Goal: Task Accomplishment & Management: Use online tool/utility

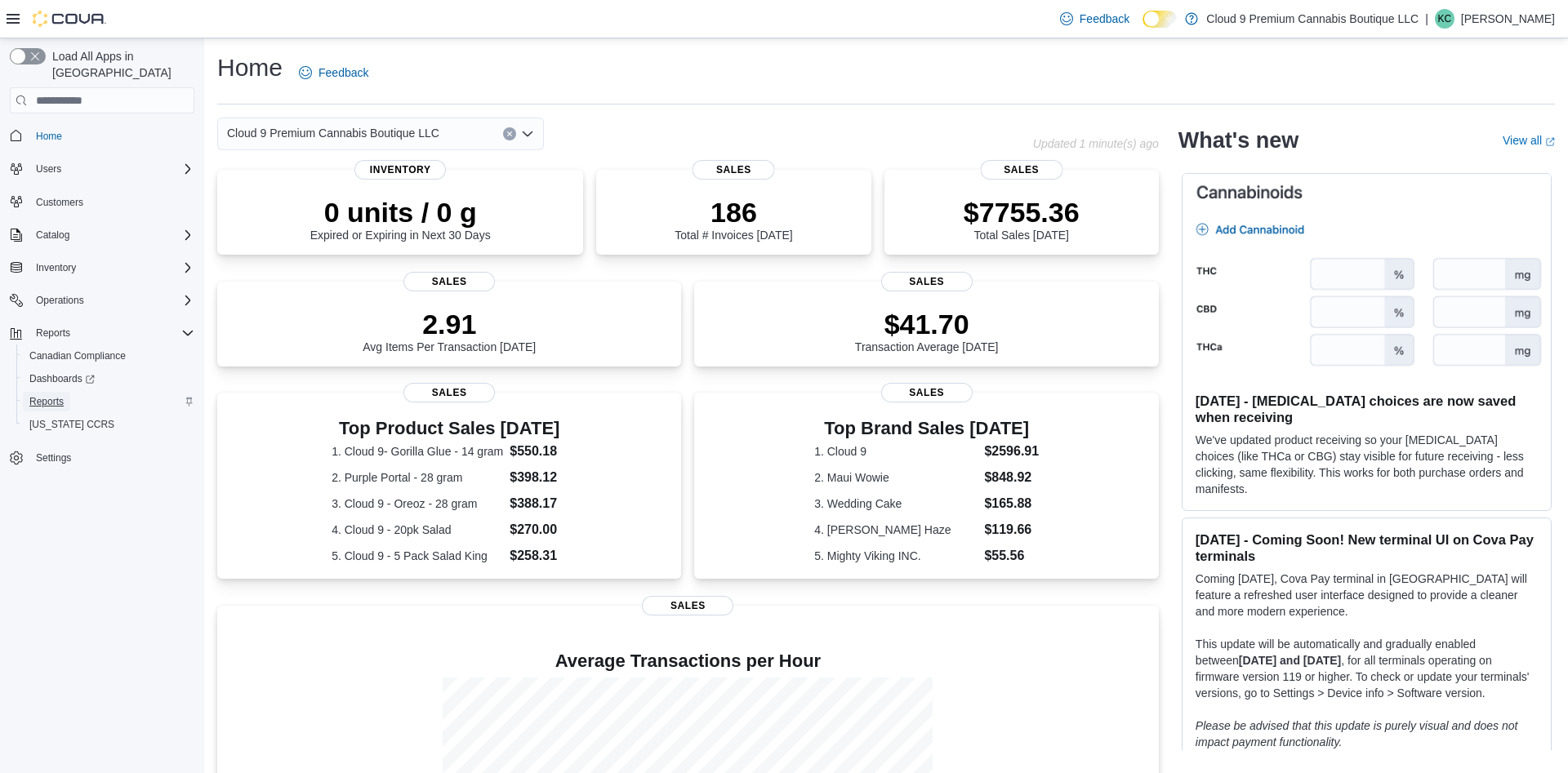
click at [50, 395] on span "Reports" at bounding box center [47, 402] width 35 height 20
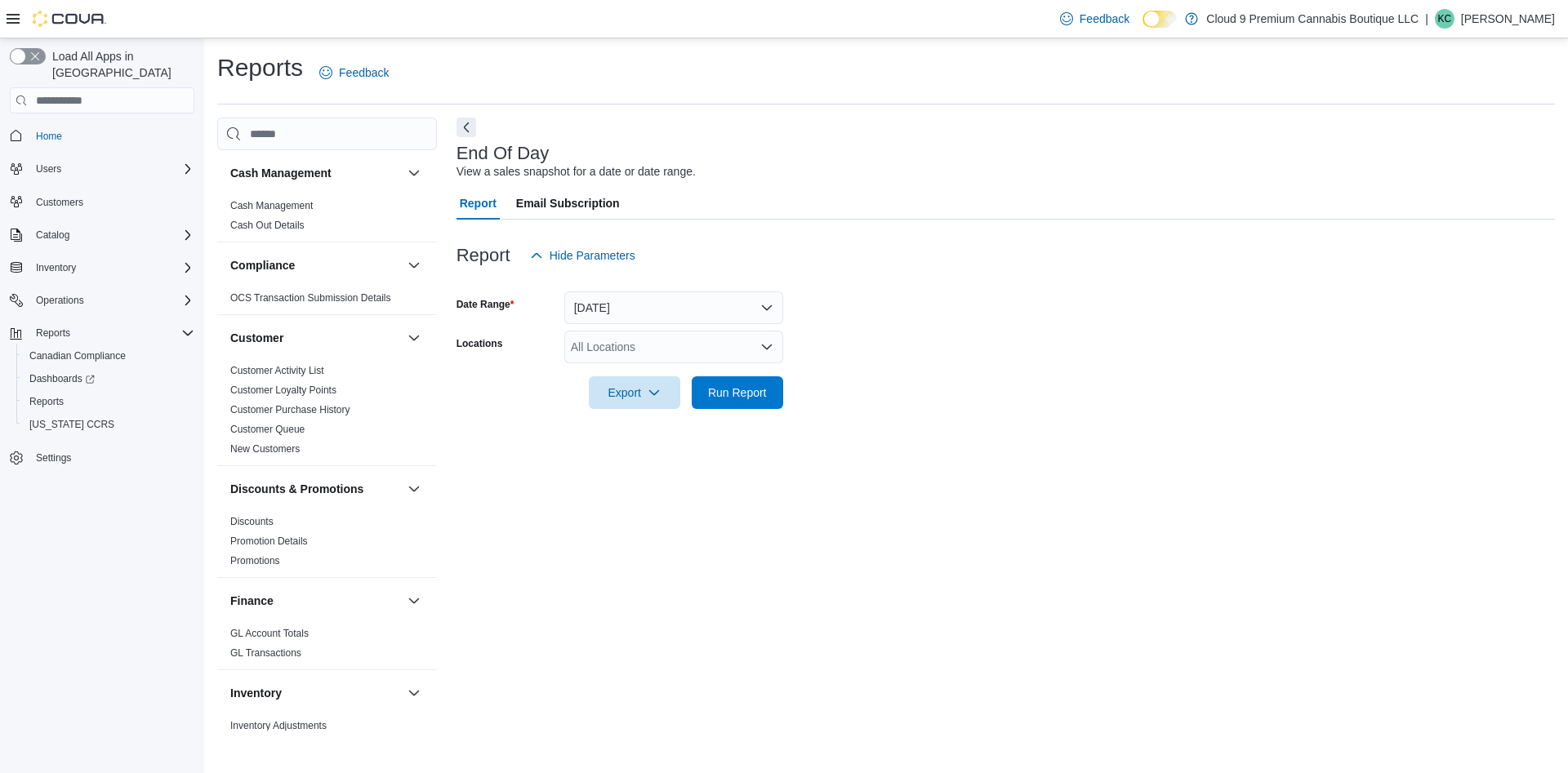
click at [651, 291] on div at bounding box center [1005, 282] width 1098 height 20
click at [644, 315] on button "[DATE]" at bounding box center [673, 307] width 219 height 33
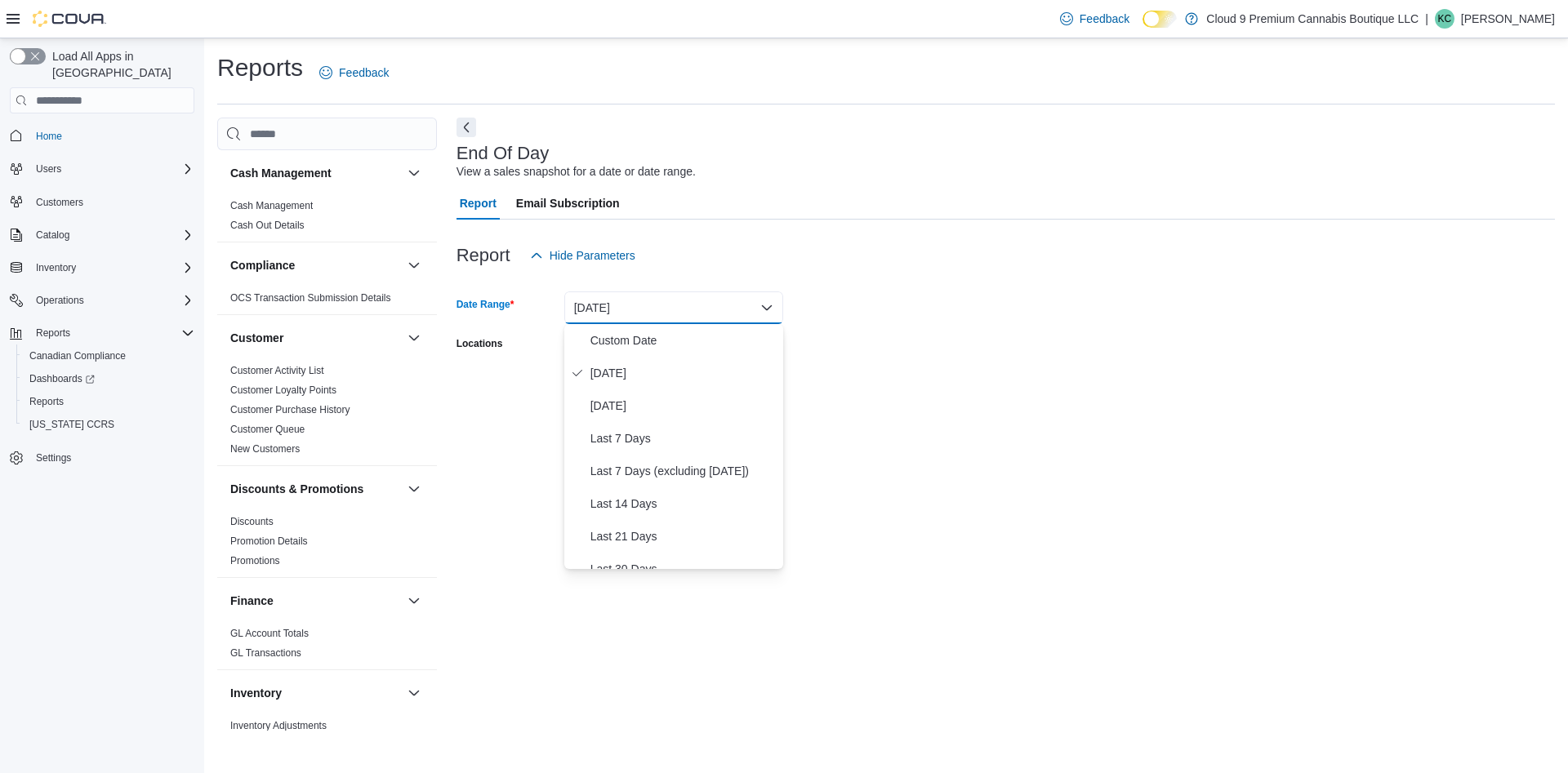
click at [911, 326] on form "Date Range [DATE] Locations All Locations Export Run Report" at bounding box center [1005, 340] width 1098 height 137
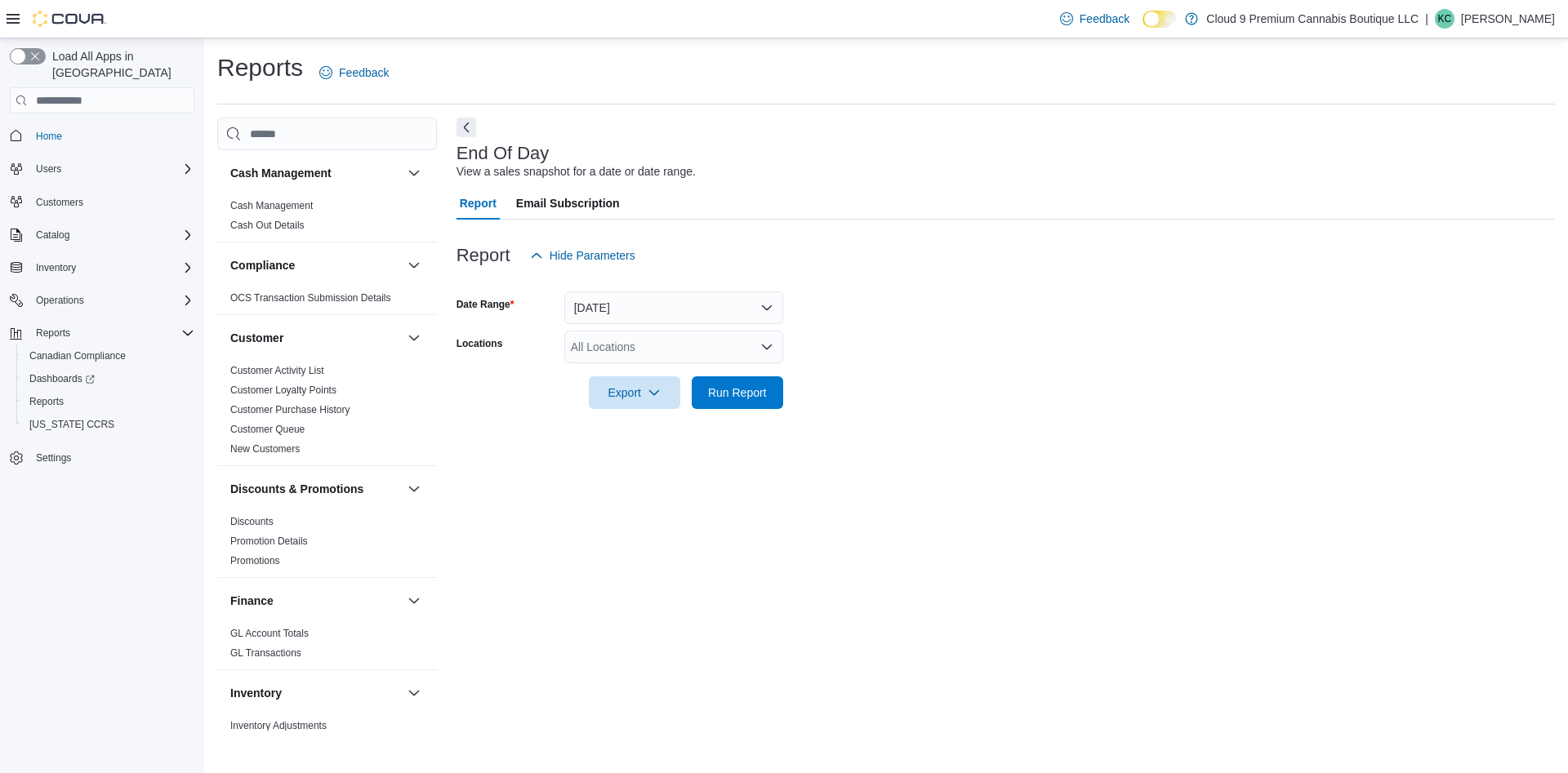
click at [645, 354] on div "All Locations" at bounding box center [673, 347] width 219 height 33
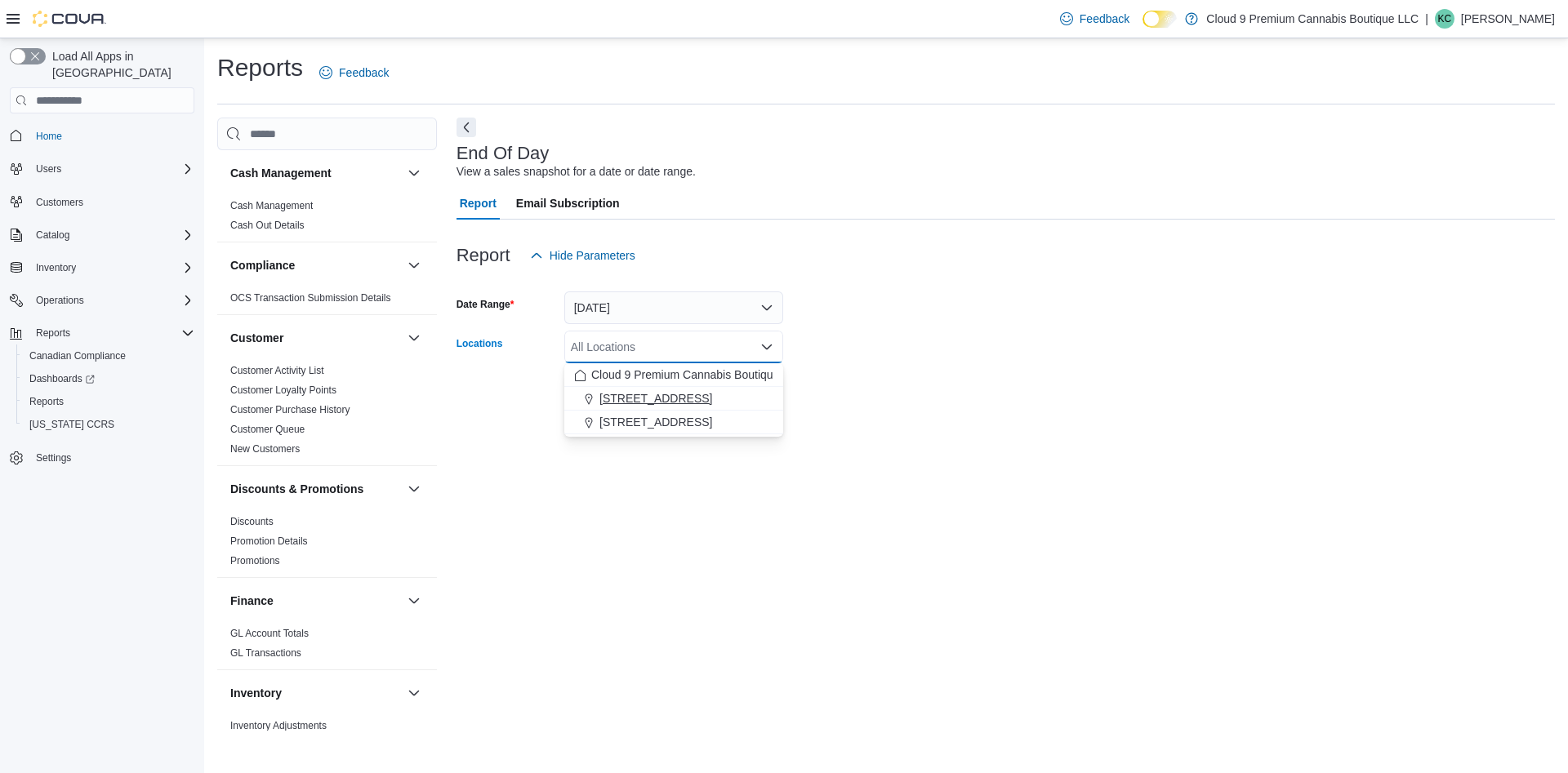
click at [668, 397] on div "[STREET_ADDRESS]" at bounding box center [673, 398] width 200 height 16
drag, startPoint x: 856, startPoint y: 370, endPoint x: 746, endPoint y: 385, distance: 111.0
click at [853, 370] on div at bounding box center [1005, 370] width 1098 height 13
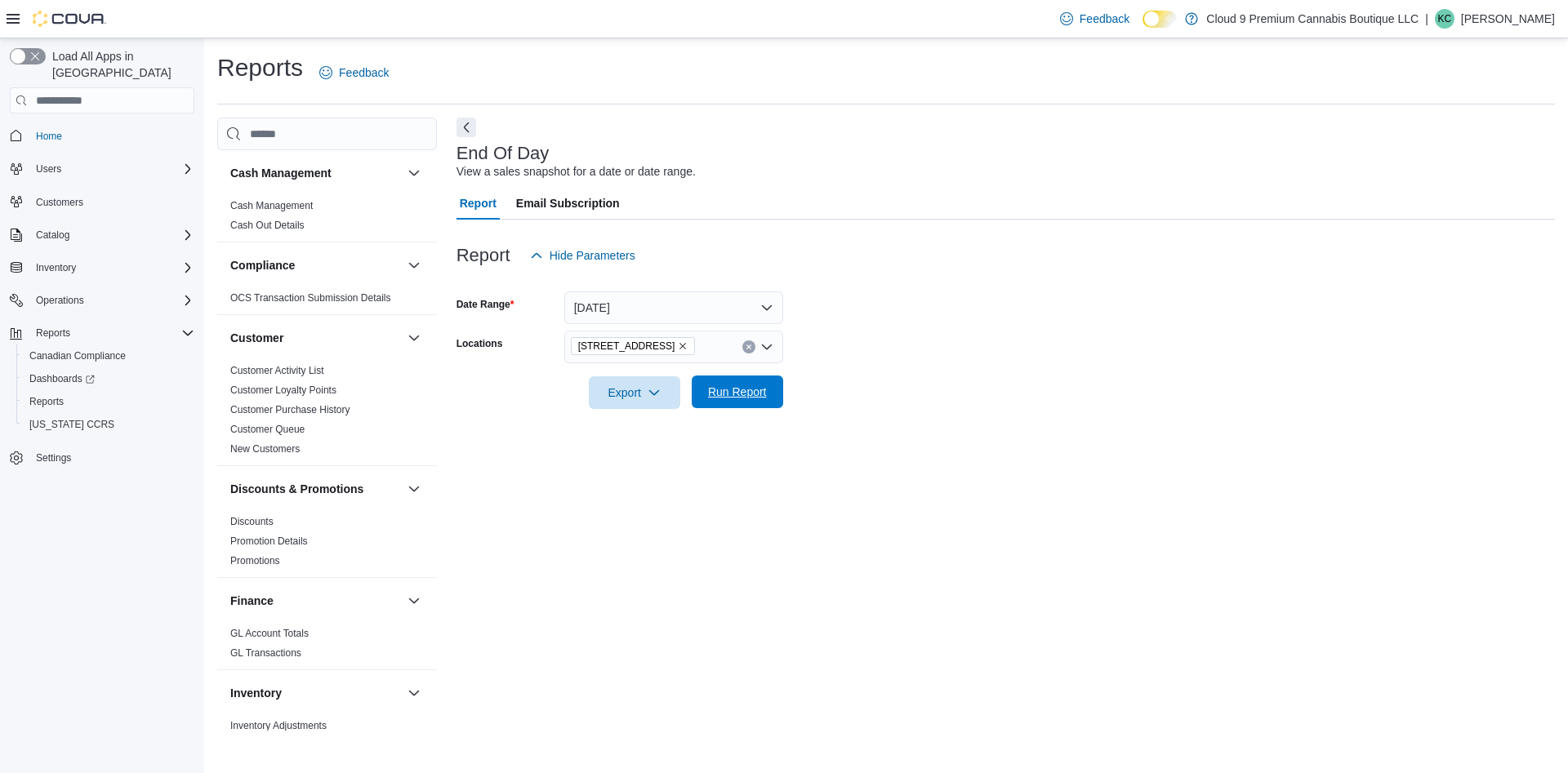
click at [743, 388] on span "Run Report" at bounding box center [737, 391] width 59 height 16
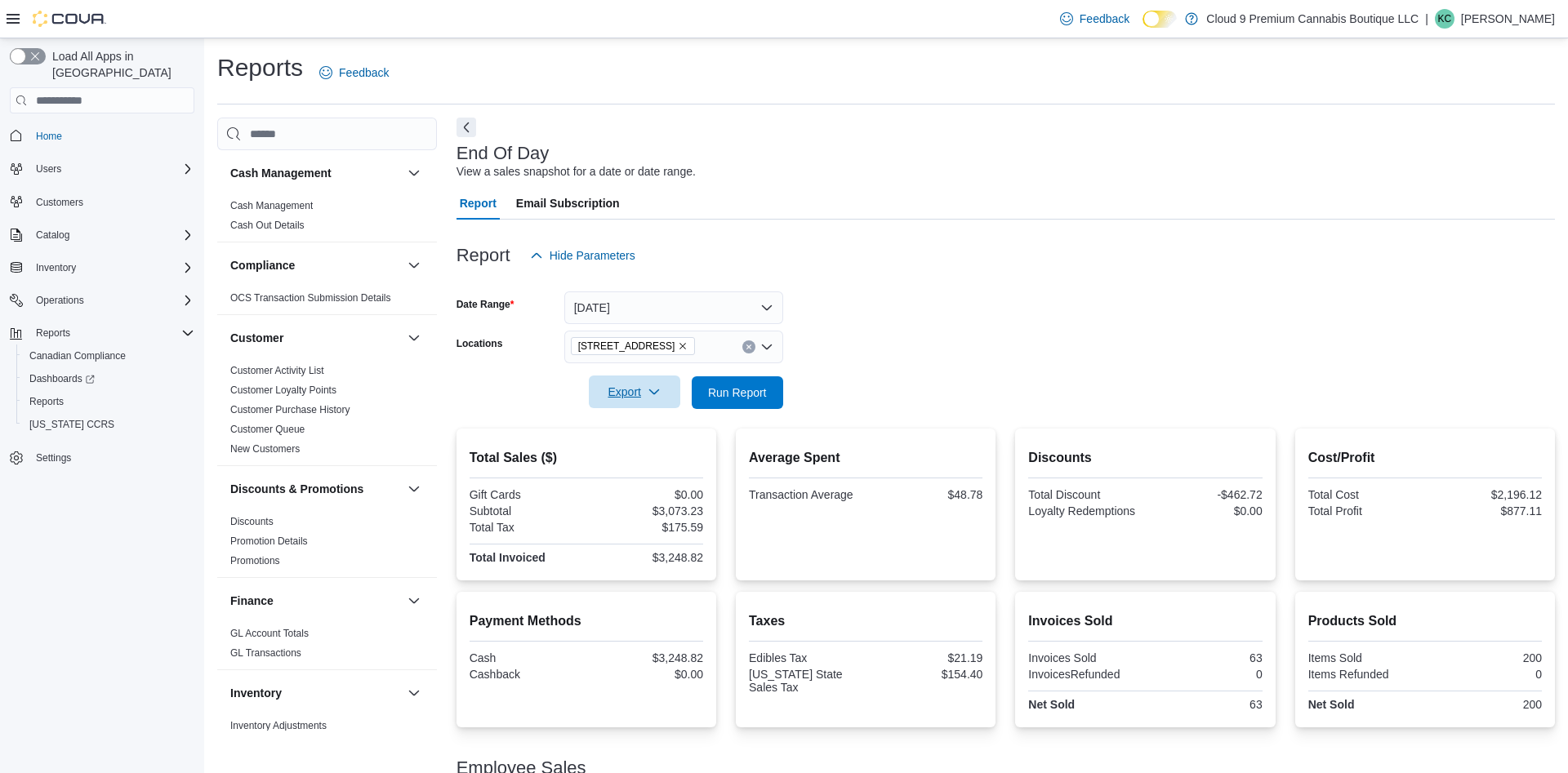
click at [652, 395] on icon "button" at bounding box center [654, 391] width 13 height 13
click at [633, 456] on span "Export to Pdf" at bounding box center [637, 458] width 73 height 13
